Goal: Information Seeking & Learning: Find specific fact

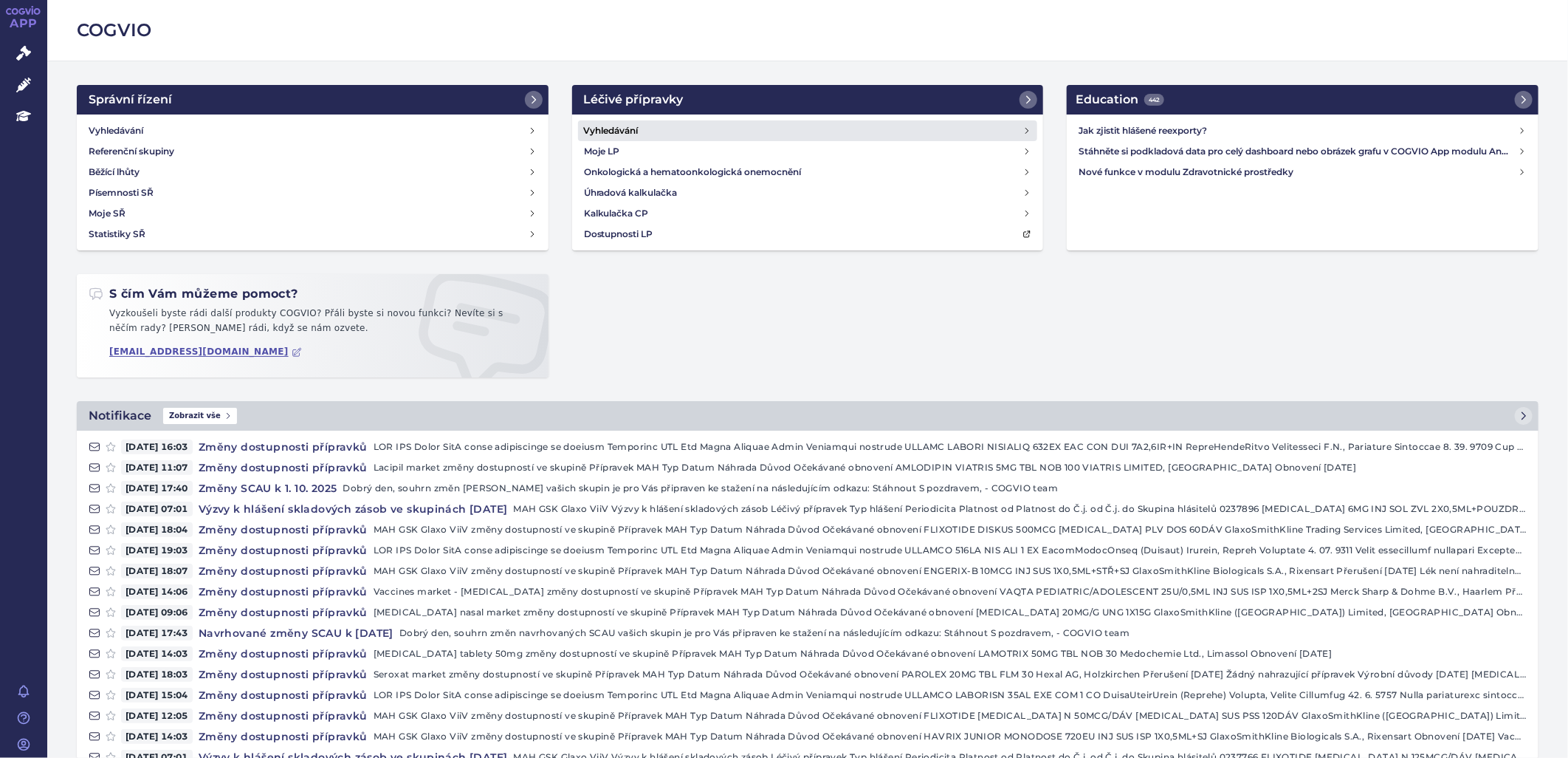
click at [620, 130] on h4 "Vyhledávání" at bounding box center [611, 131] width 54 height 15
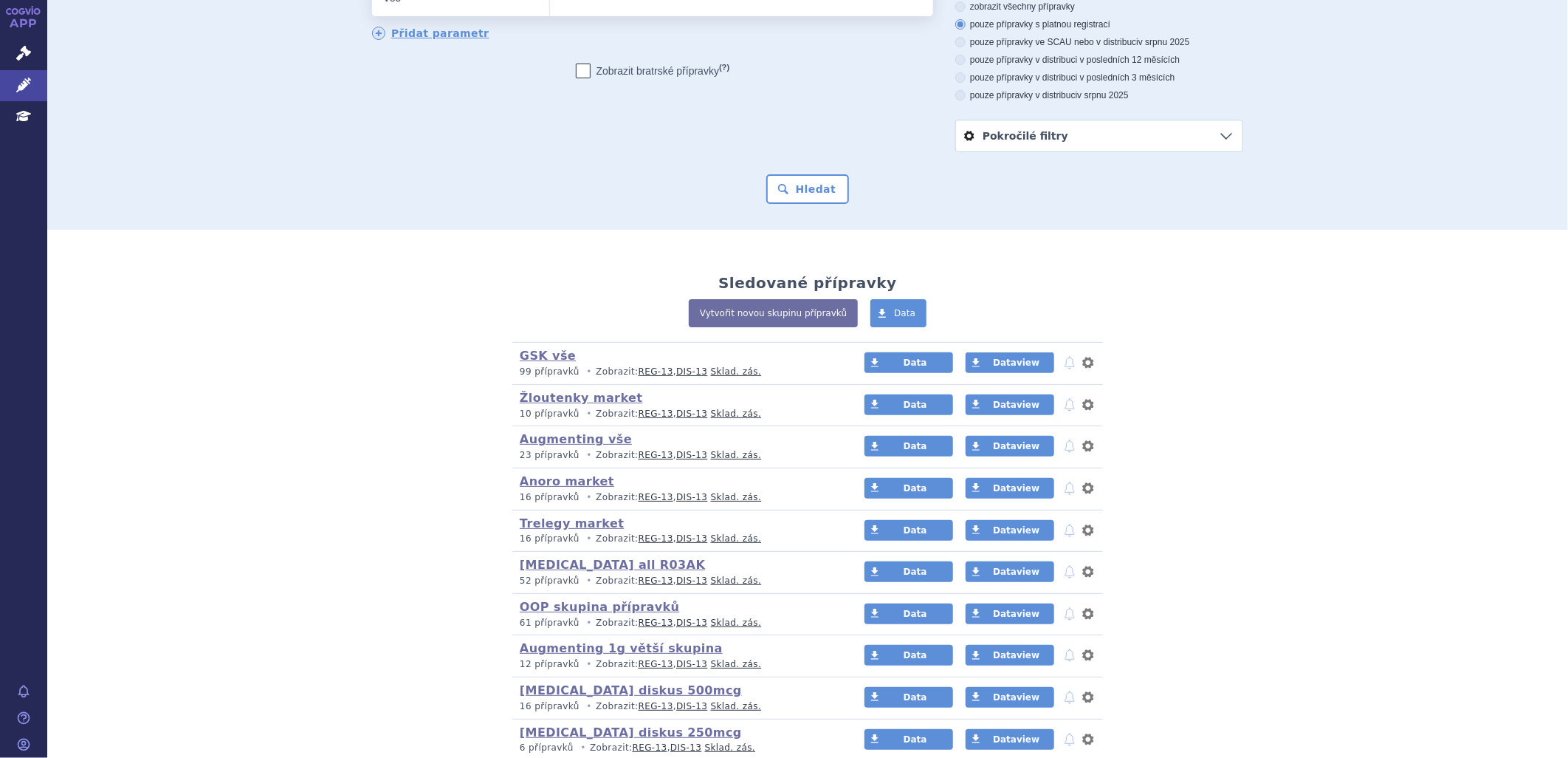
scroll to position [84, 0]
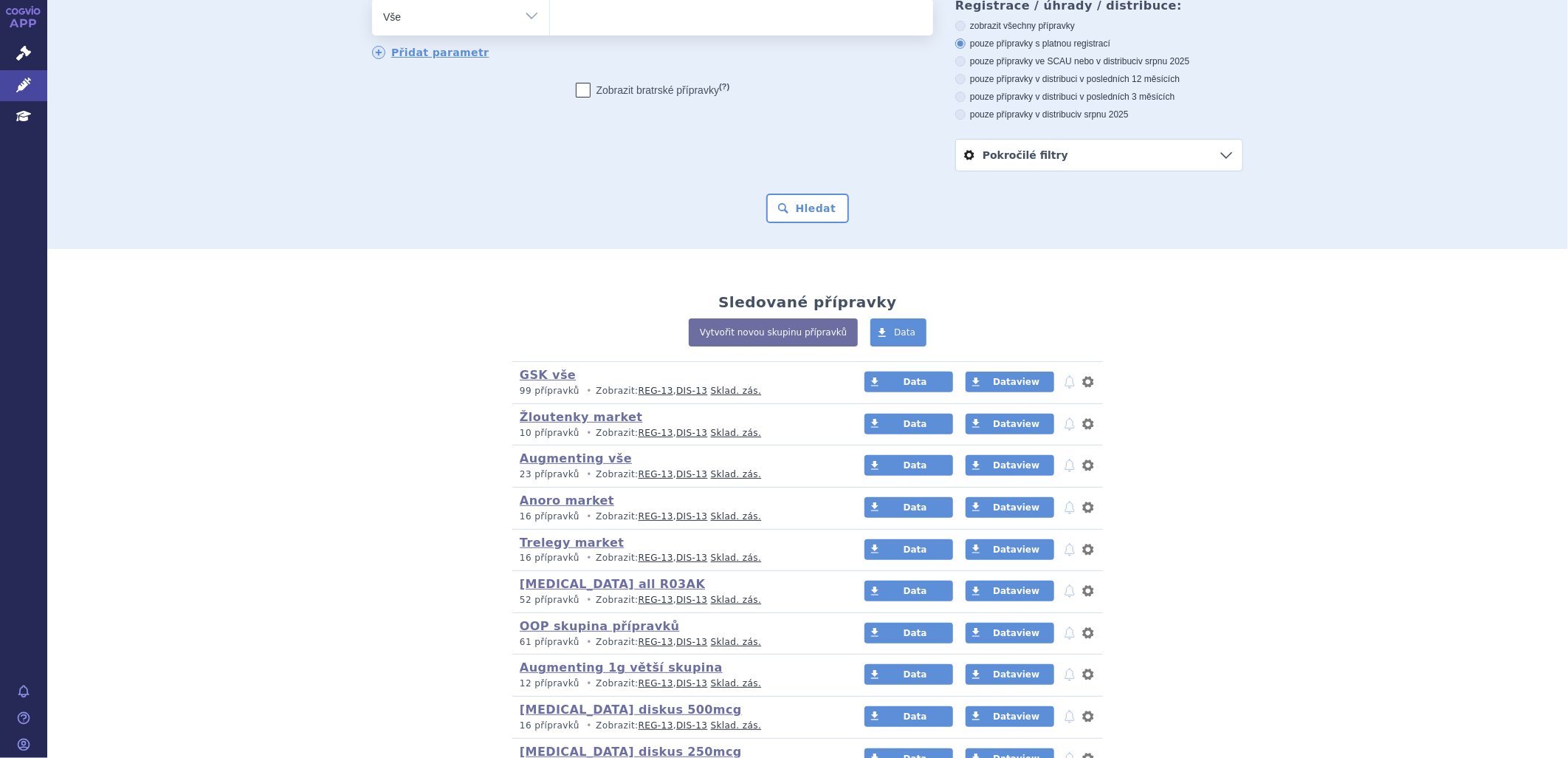
click at [641, 20] on ul at bounding box center [741, 14] width 383 height 31
click at [550, 20] on select at bounding box center [549, 16] width 1 height 37
type input "in"
type input "inc"
type input "incru"
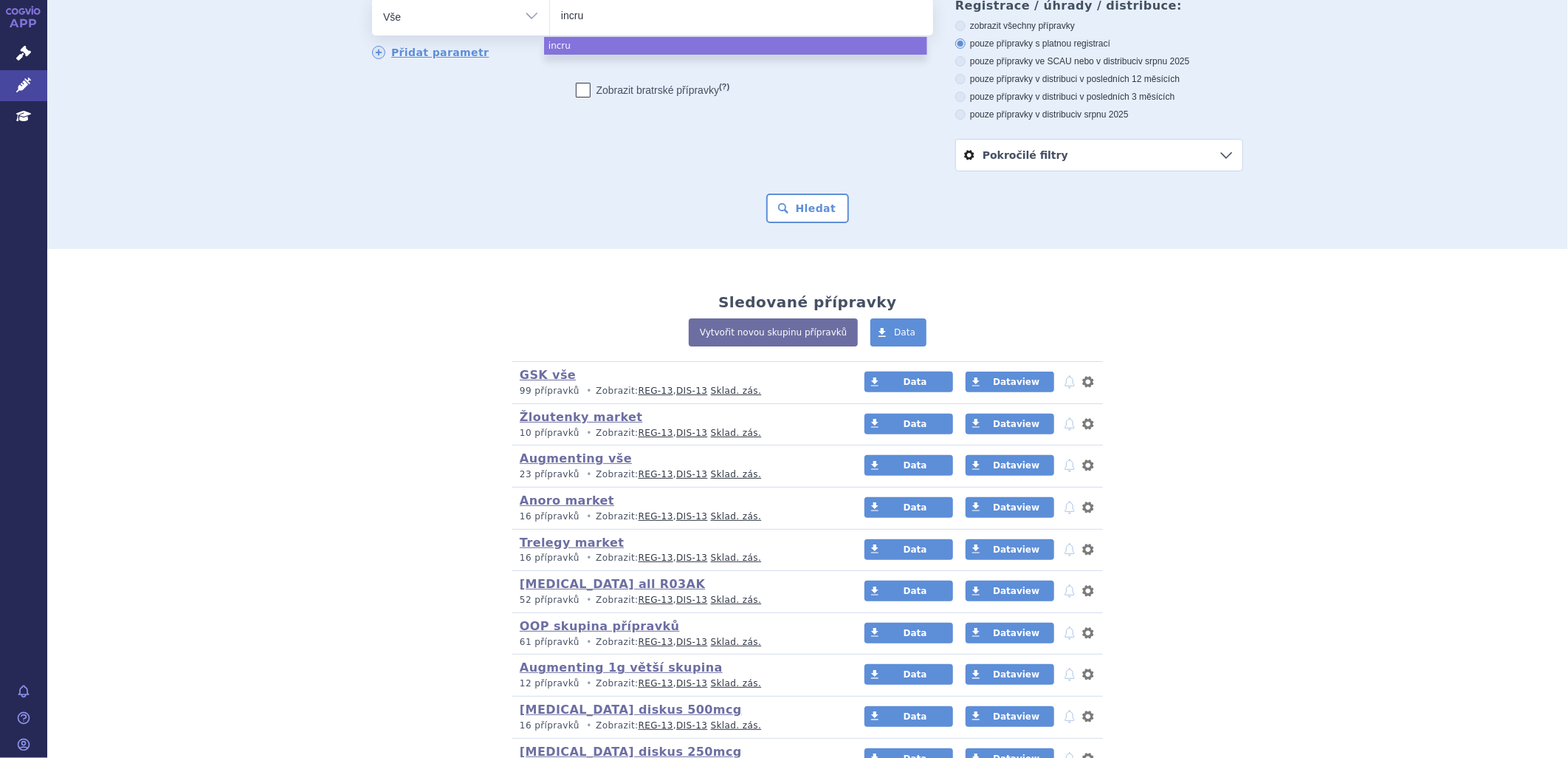
type input "incrus"
type input "incruse"
select select "incruse"
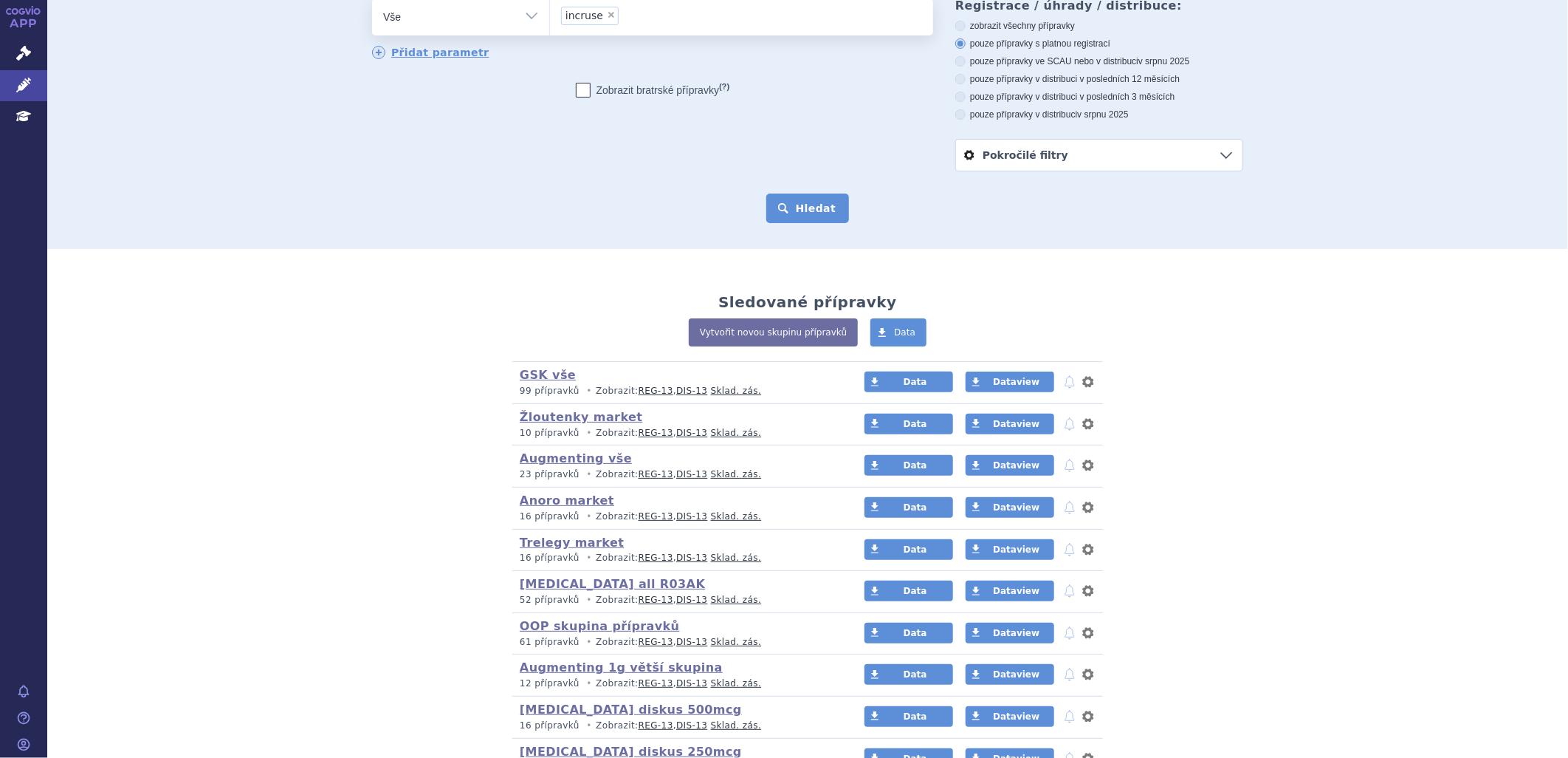
click at [821, 211] on button "Hledat" at bounding box center [807, 209] width 83 height 30
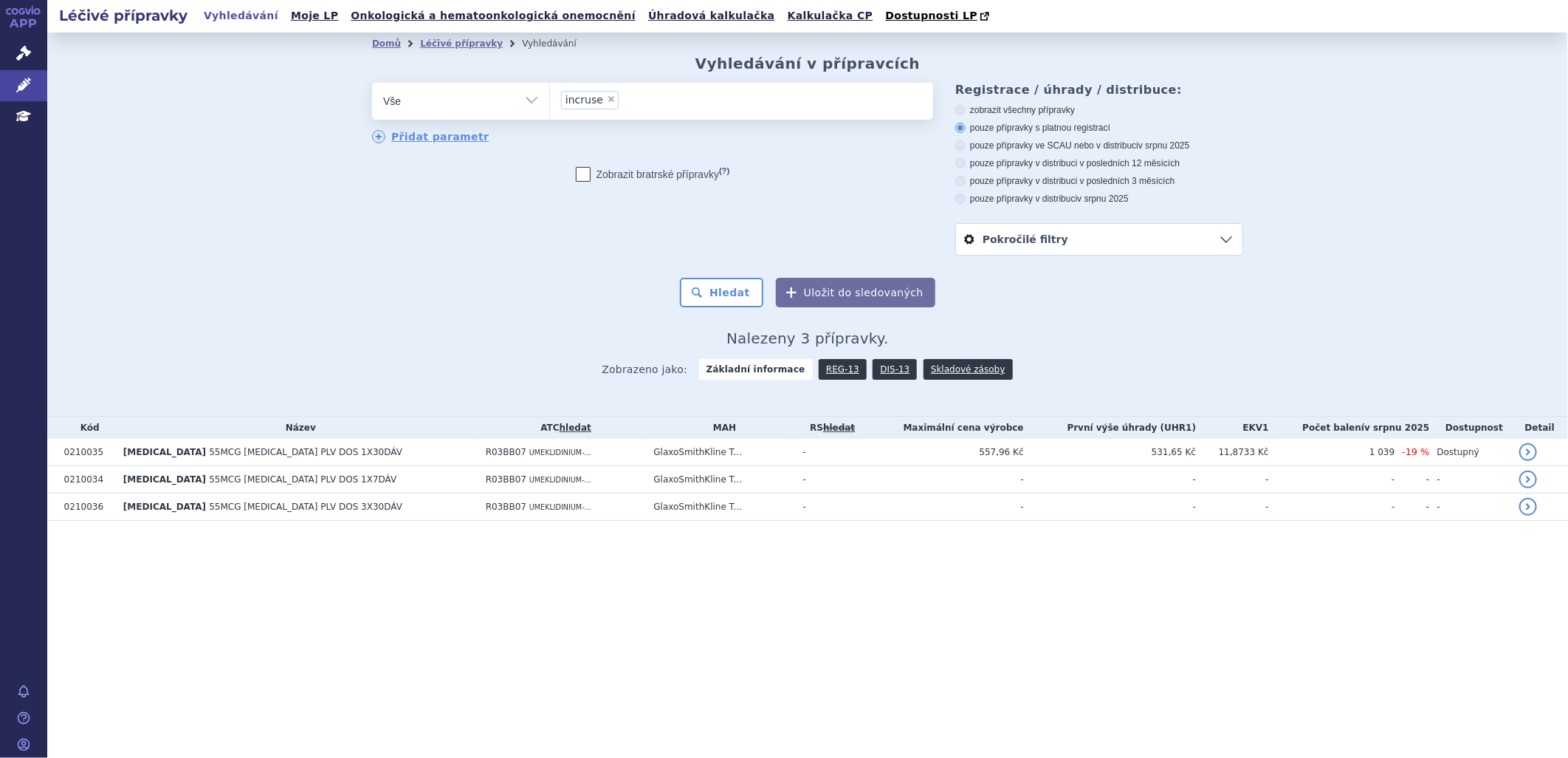
click at [962, 177] on icon at bounding box center [960, 181] width 10 height 10
click at [962, 178] on input "pouze přípravky v distribuci v posledních 3 měsících" at bounding box center [961, 183] width 9 height 9
radio input "true"
click at [734, 293] on button "Hledat" at bounding box center [721, 293] width 83 height 30
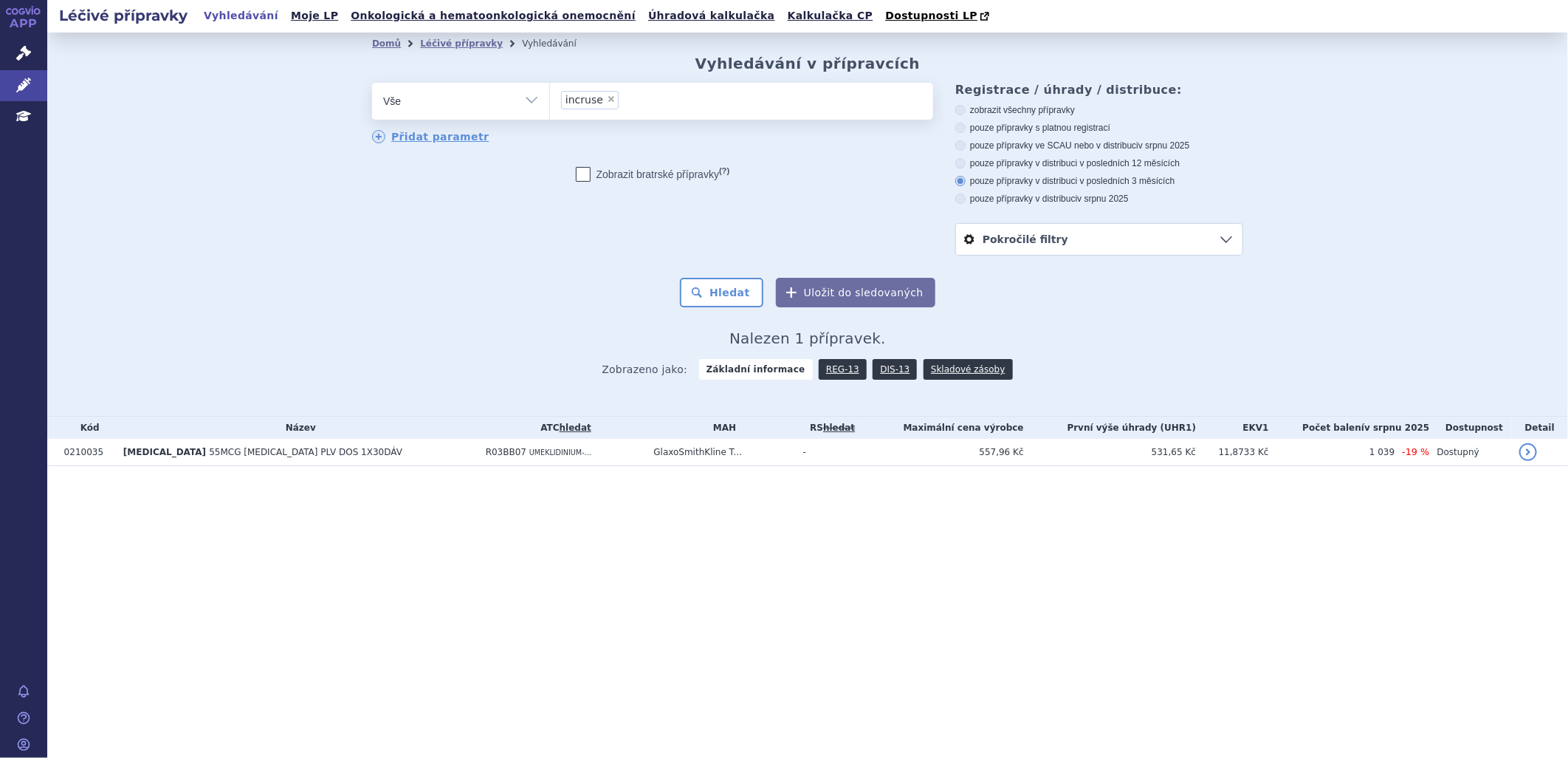
click at [607, 100] on span "×" at bounding box center [611, 98] width 9 height 9
click at [550, 100] on select "incruse" at bounding box center [549, 100] width 1 height 37
select select
type input "r0"
type input "r03"
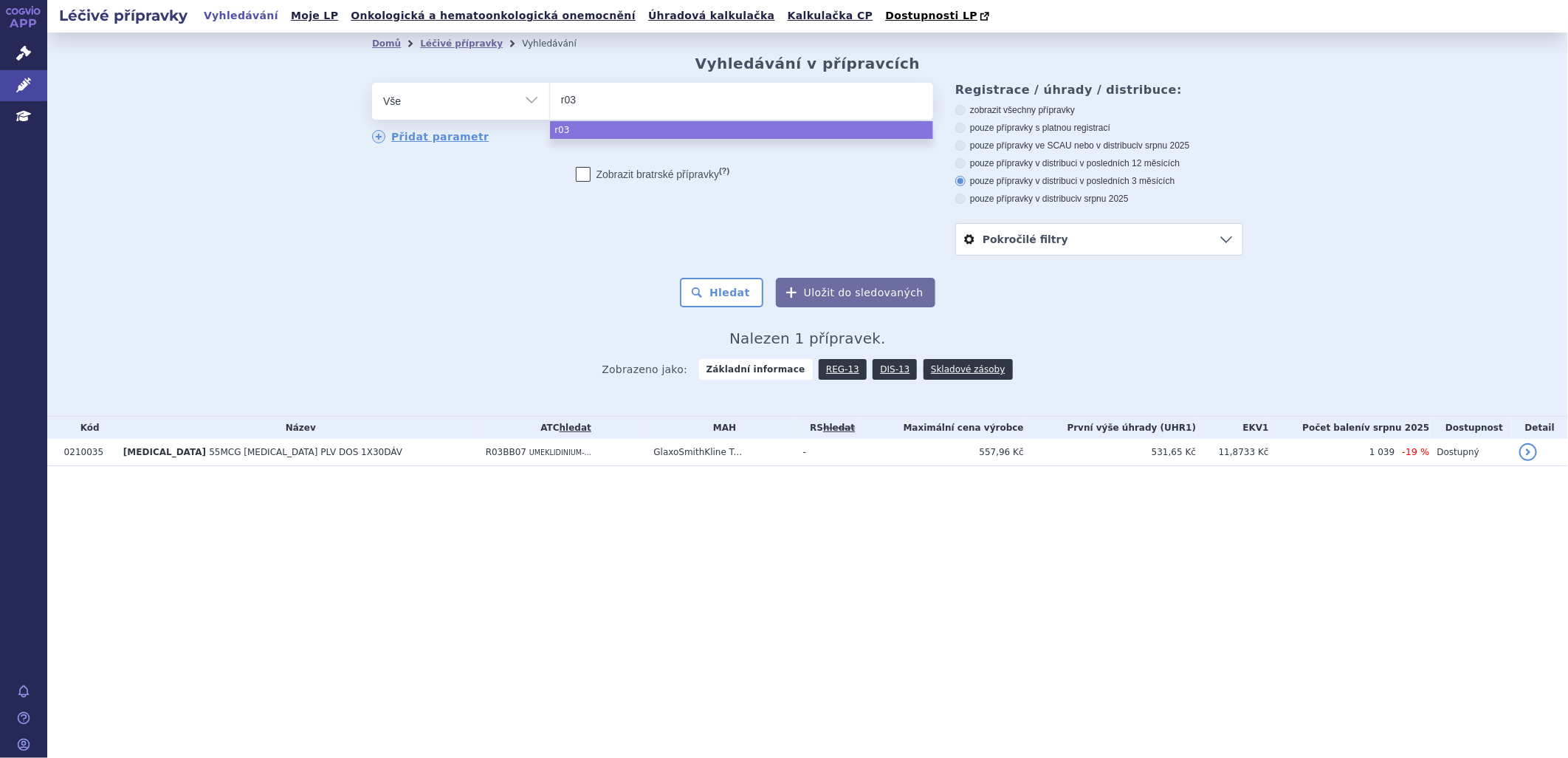
type input "r03b"
type input "r03bb"
type input "r03bb0"
type input "r03bb07"
select select "r03bb07"
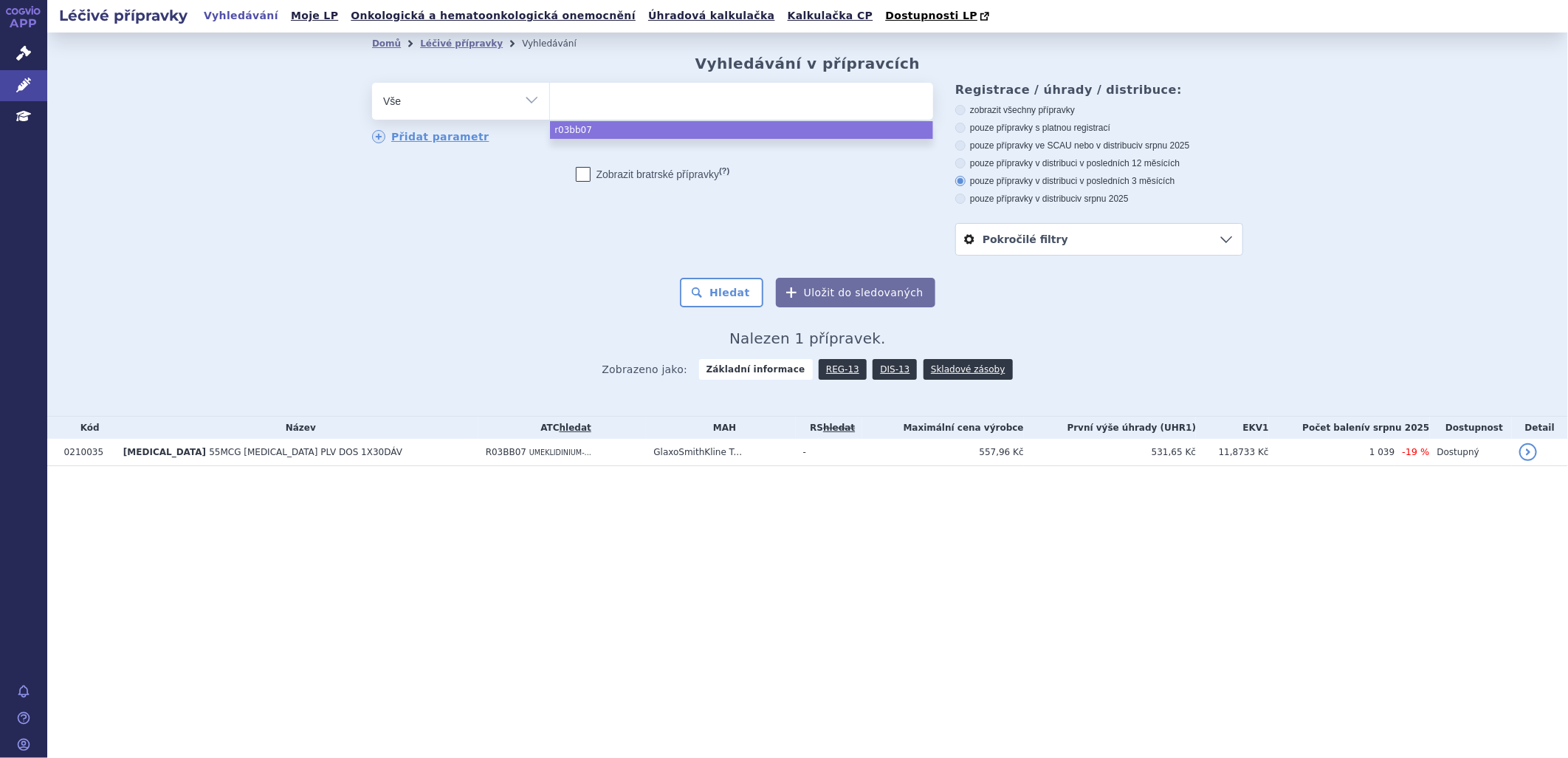
drag, startPoint x: 530, startPoint y: 104, endPoint x: 528, endPoint y: 125, distance: 21.1
click at [530, 104] on select "Vše Přípravek/SUKL kód MAH VPOIS ATC/Aktivní látka Léková forma Síla" at bounding box center [460, 99] width 177 height 33
click at [529, 98] on select "Vše Přípravek/SUKL kód MAH VPOIS ATC/Aktivní látka Léková forma Síla" at bounding box center [460, 99] width 177 height 33
select select "filter-atc-group"
click at [372, 83] on select "Vše Přípravek/SUKL kód MAH VPOIS ATC/Aktivní látka Léková forma Síla" at bounding box center [460, 99] width 177 height 33
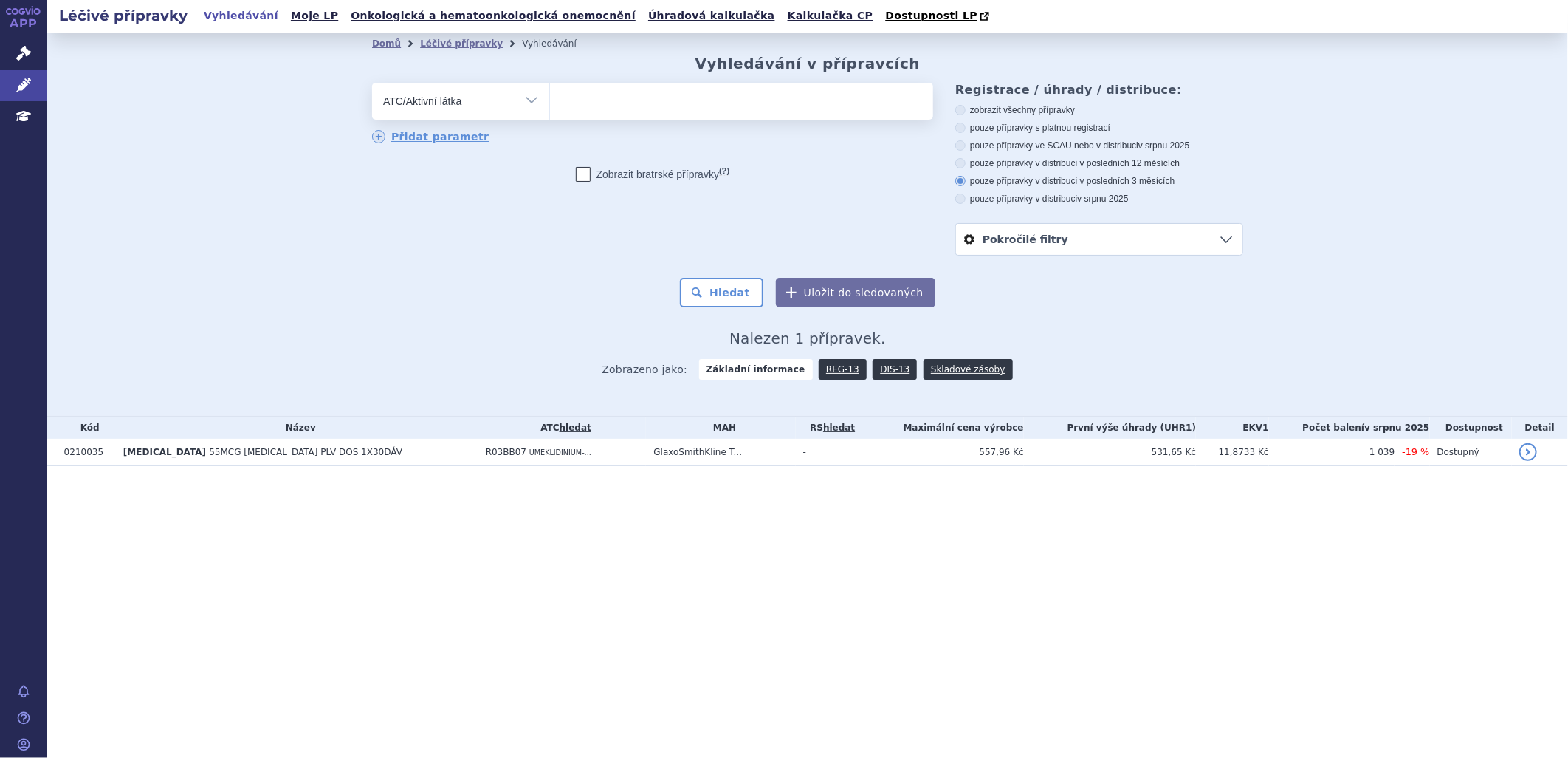
click at [624, 97] on ul at bounding box center [741, 98] width 383 height 31
click at [550, 97] on select at bounding box center [549, 100] width 1 height 37
type input "z03bb07"
select select "z03bb07"
click at [565, 102] on span "z03bb07" at bounding box center [588, 99] width 45 height 10
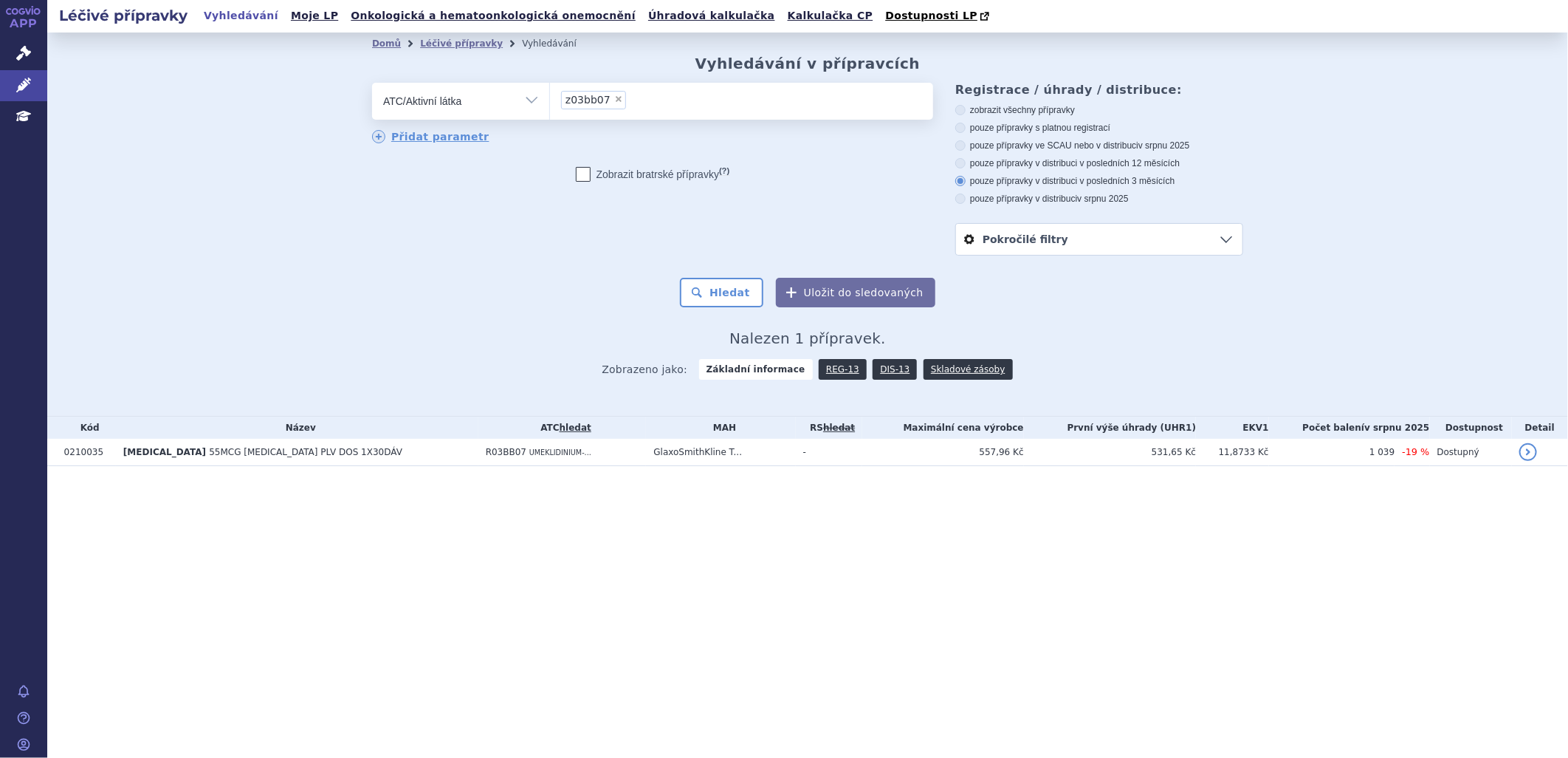
click at [550, 102] on select "z03bb07" at bounding box center [549, 100] width 1 height 37
select select
type input "z03bb07"
type input "z"
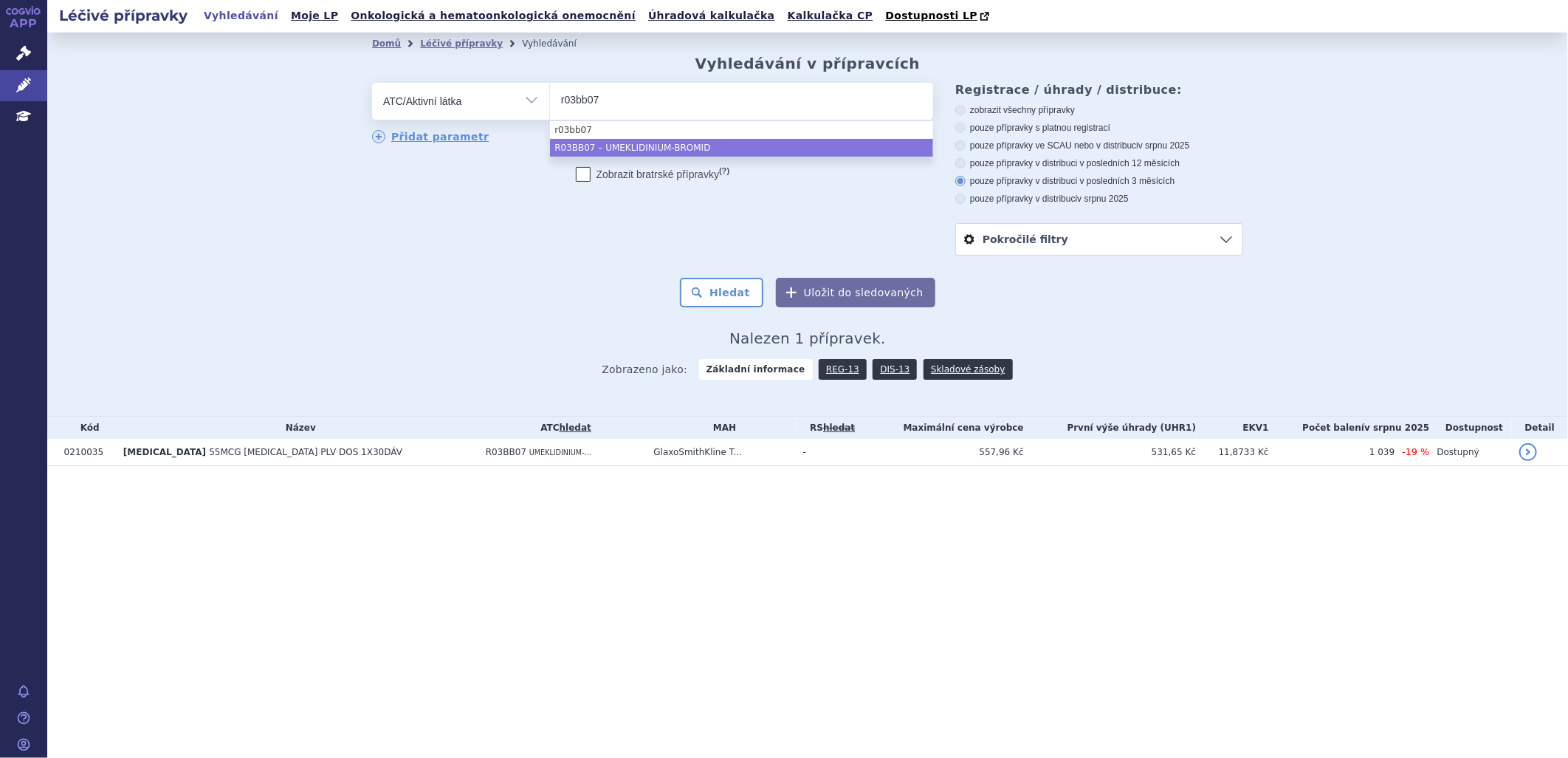
type input "r03bb07"
select select "R03BB07"
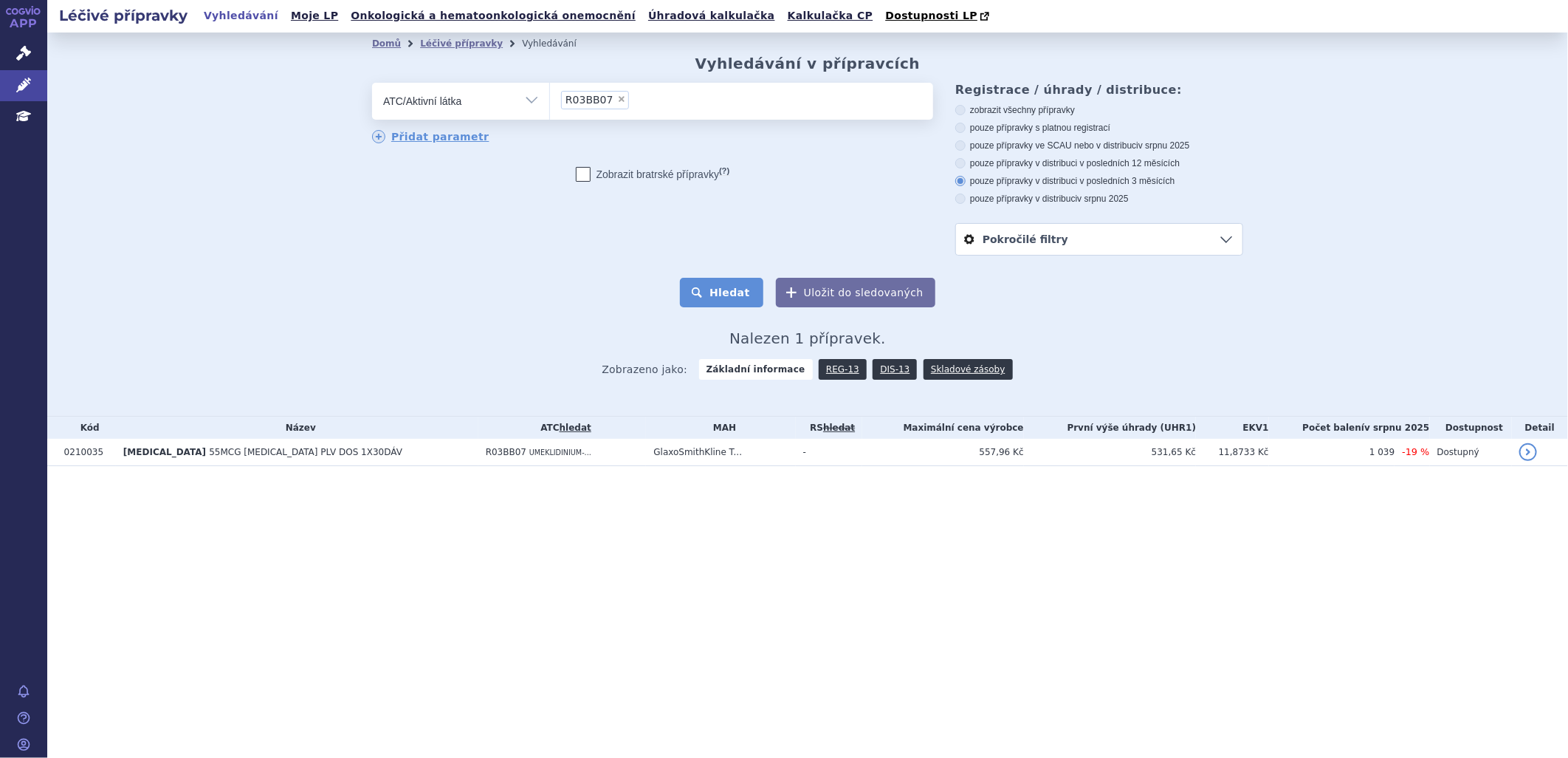
click at [738, 290] on button "Hledat" at bounding box center [721, 293] width 83 height 30
click at [737, 298] on button "Hledat" at bounding box center [721, 293] width 83 height 30
click at [638, 99] on ul "× R03BB07" at bounding box center [741, 99] width 383 height 33
click at [550, 99] on select "R03BB07" at bounding box center [549, 100] width 1 height 37
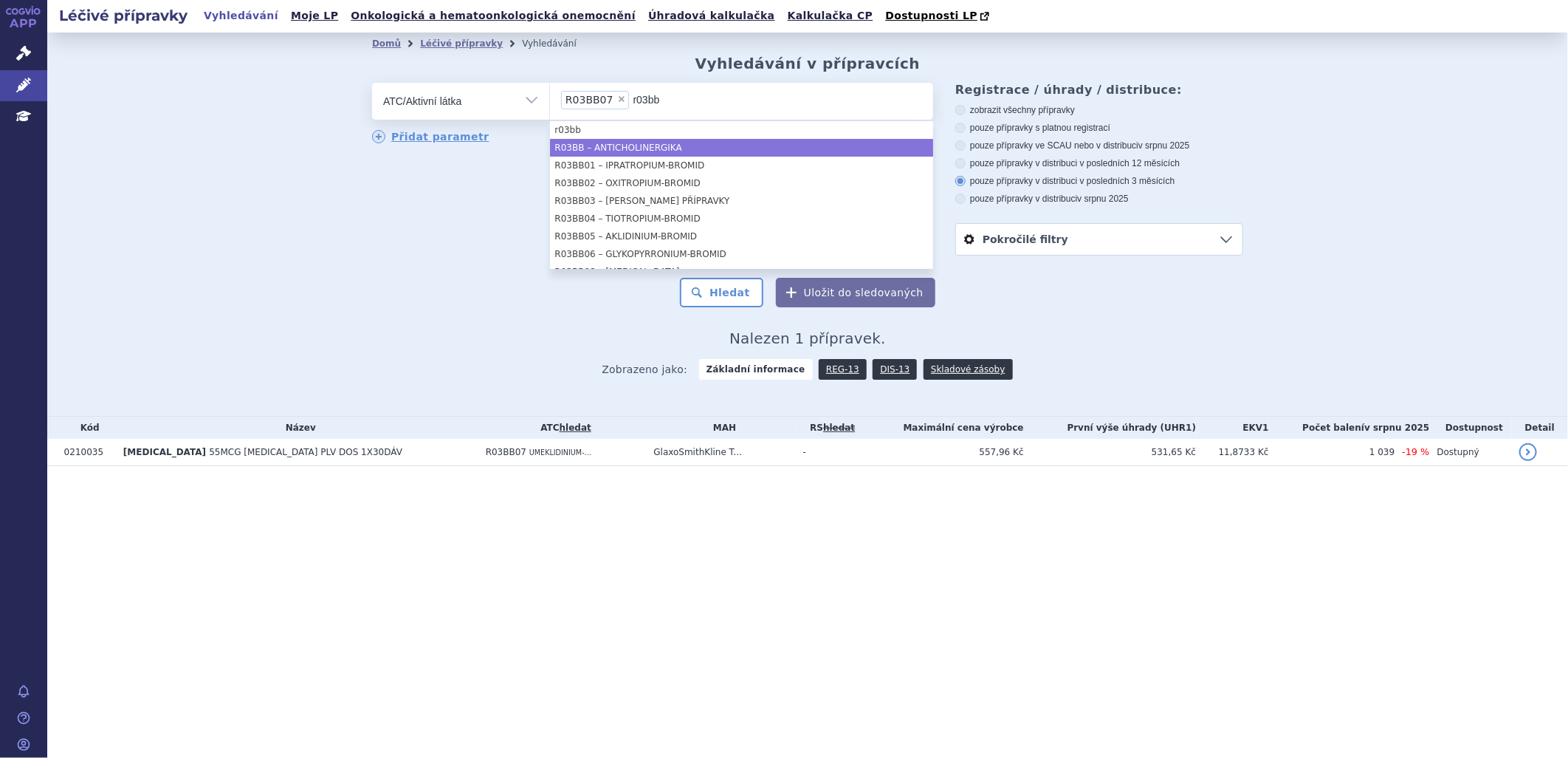
type input "r03bb"
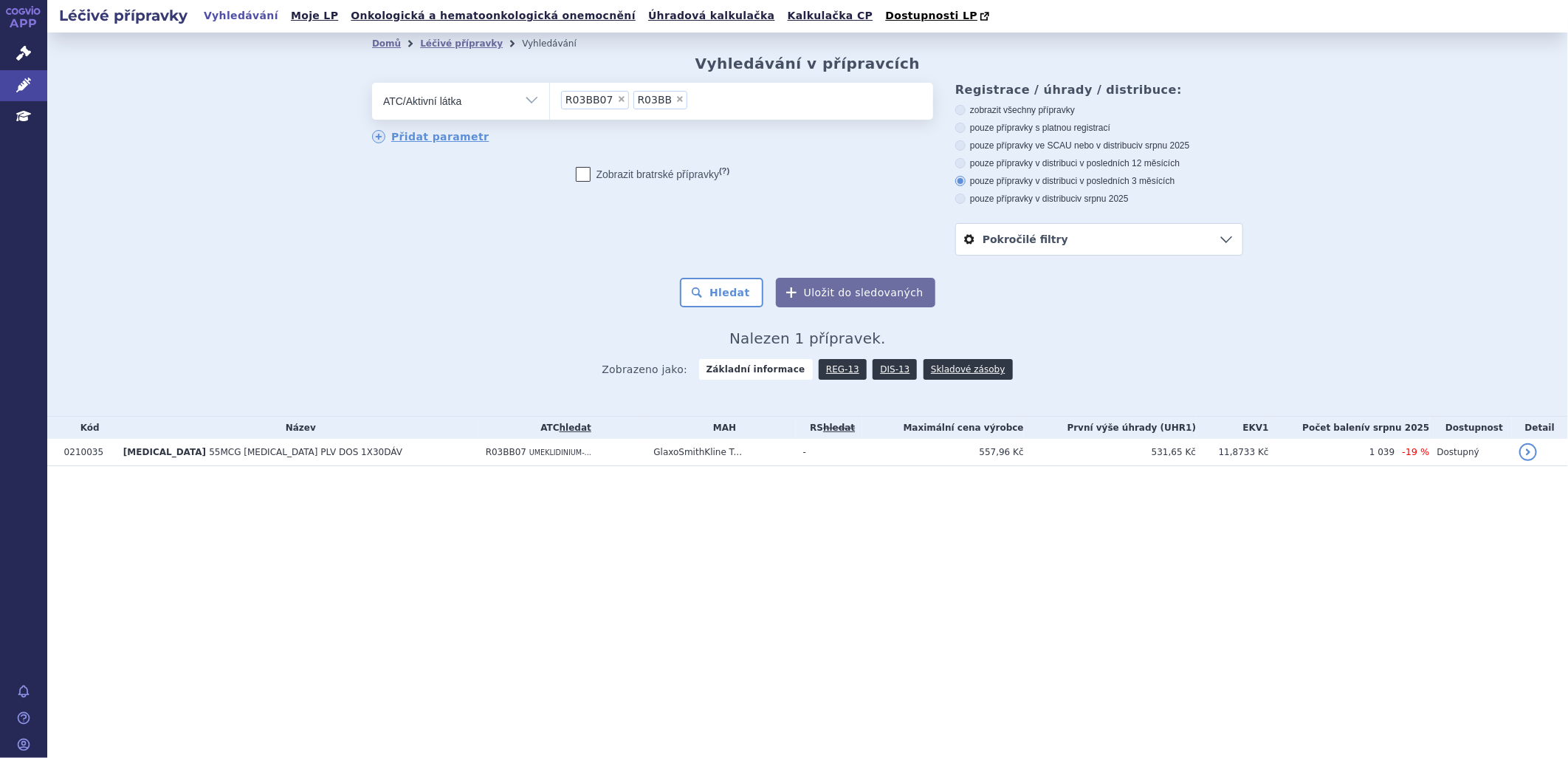
click at [618, 100] on span "×" at bounding box center [621, 98] width 9 height 9
click at [550, 100] on select "R03BB07 R03BB" at bounding box center [549, 100] width 1 height 37
select select "R03BB"
click at [740, 296] on button "Hledat" at bounding box center [721, 293] width 83 height 30
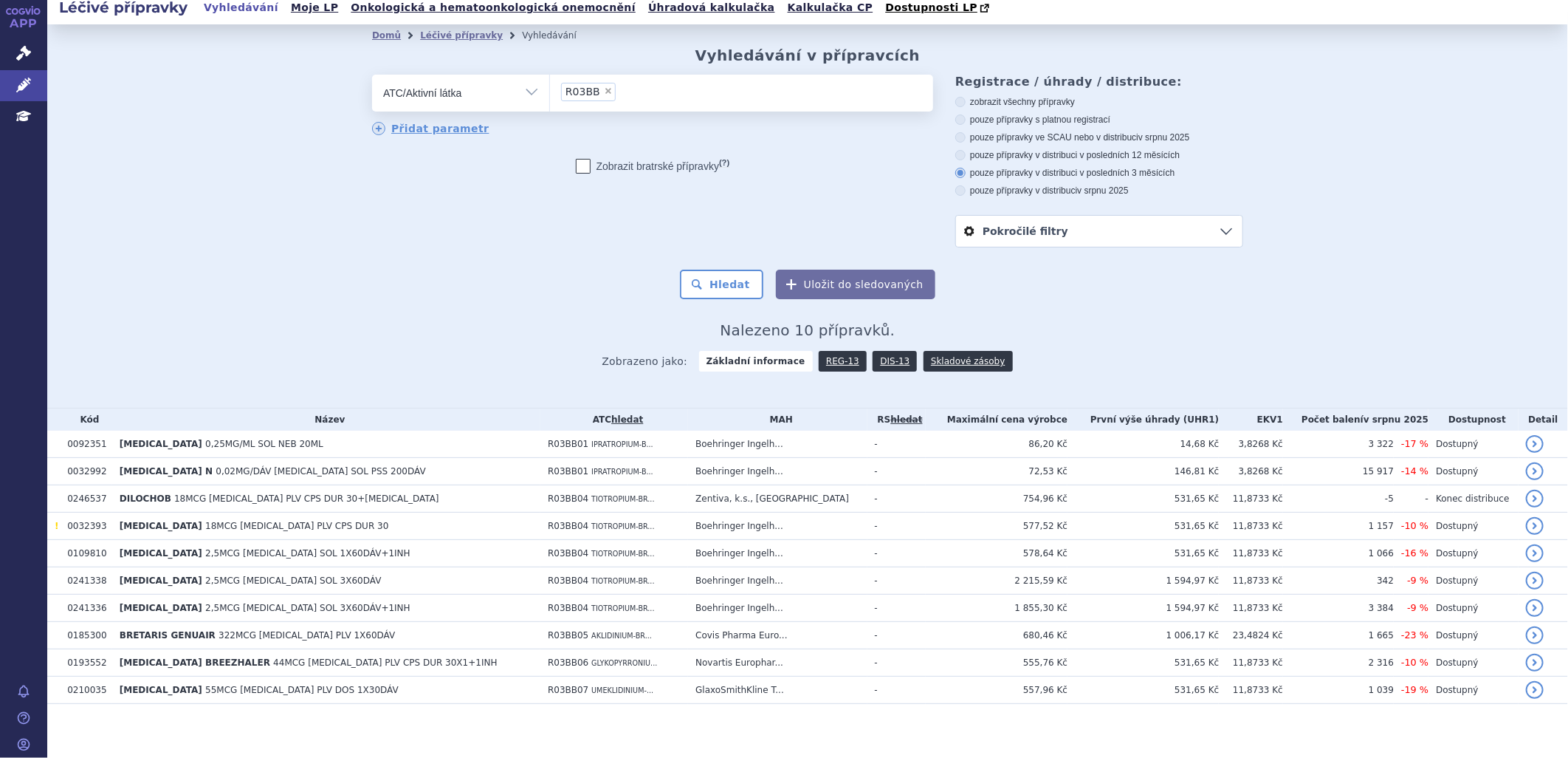
scroll to position [16, 0]
